Goal: Transaction & Acquisition: Purchase product/service

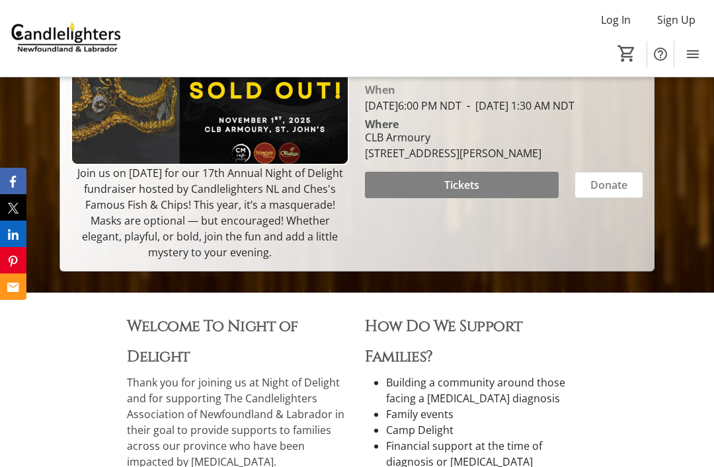
scroll to position [247, 0]
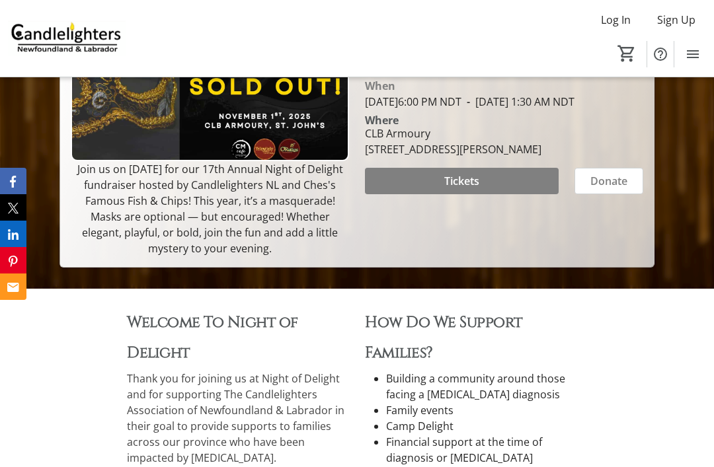
click at [604, 189] on span "Donate" at bounding box center [608, 181] width 37 height 16
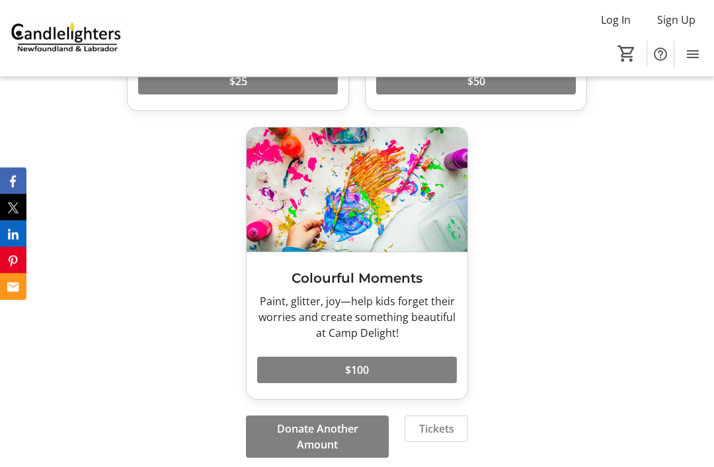
scroll to position [1358, 0]
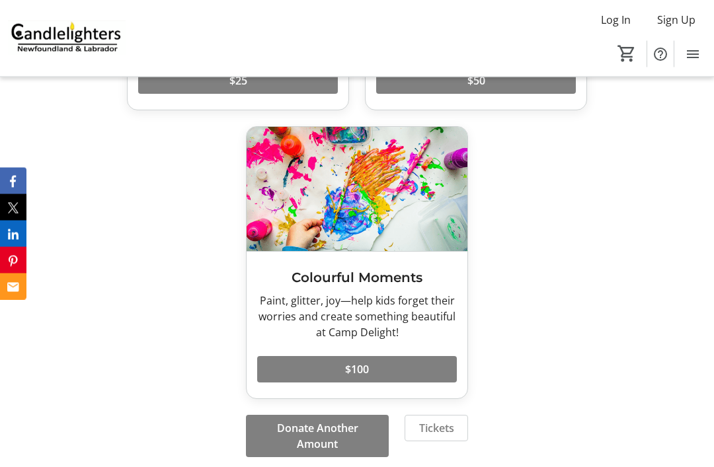
click at [449, 437] on span "Tickets" at bounding box center [436, 429] width 35 height 16
